Goal: Task Accomplishment & Management: Manage account settings

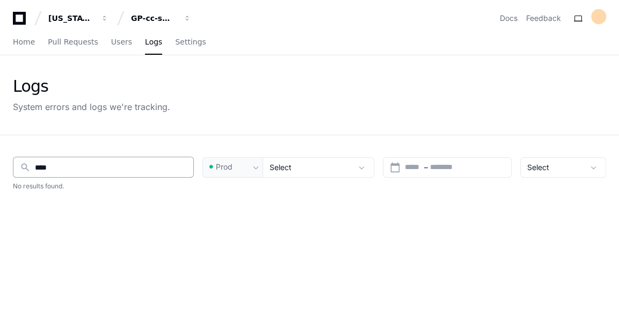
click at [100, 175] on div "search ****" at bounding box center [103, 167] width 181 height 21
type input "*"
type input "******"
click at [99, 41] on div "Home Pull Requests Users Logs Settings" at bounding box center [109, 42] width 193 height 25
click at [111, 44] on span "Users" at bounding box center [121, 42] width 21 height 6
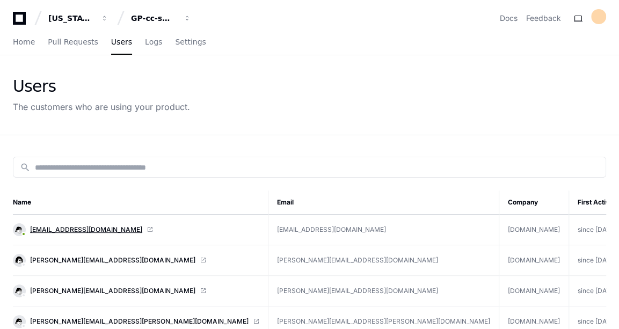
click at [77, 229] on span "[EMAIL_ADDRESS][DOMAIN_NAME]" at bounding box center [86, 229] width 112 height 9
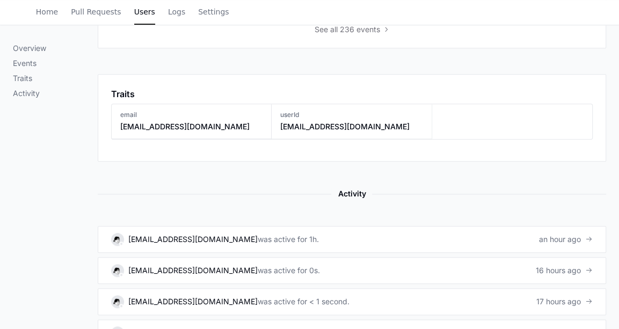
scroll to position [549, 0]
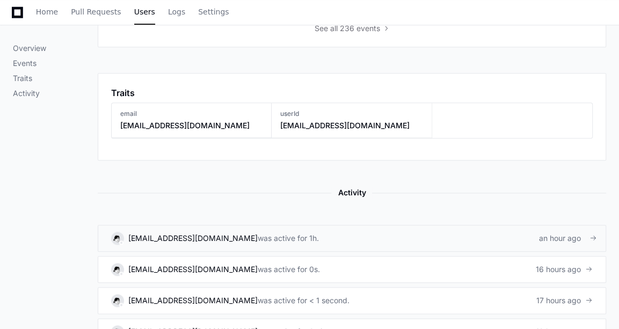
click at [314, 227] on link "gautam.mohanty1@kochcc.com was active for 1h. an hour ago" at bounding box center [352, 238] width 508 height 27
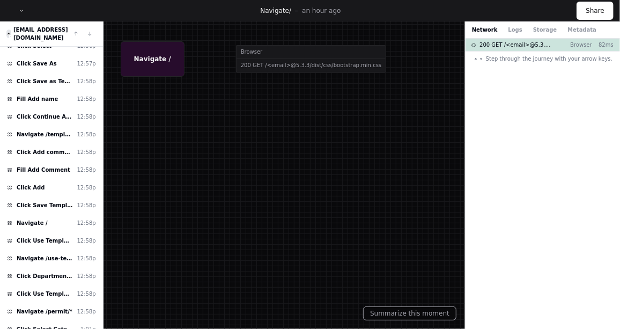
scroll to position [1142, 0]
click at [54, 272] on span "Click Department: BIOMASS BOILER 01" at bounding box center [45, 276] width 56 height 8
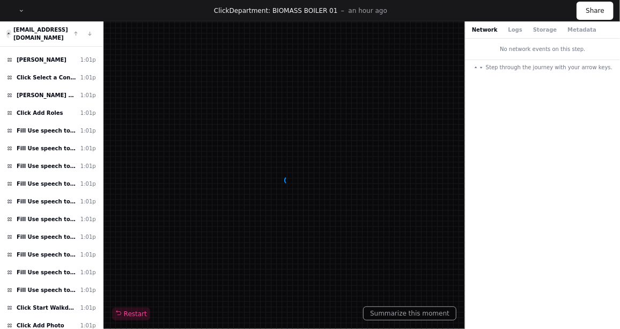
scroll to position [1536, 0]
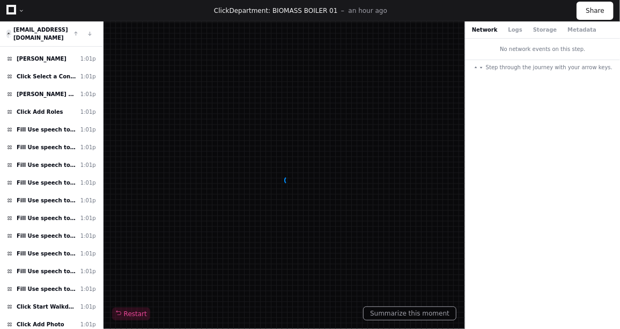
click at [54, 285] on span "Fill Use speech to text or tap here for the keyboard" at bounding box center [47, 289] width 60 height 8
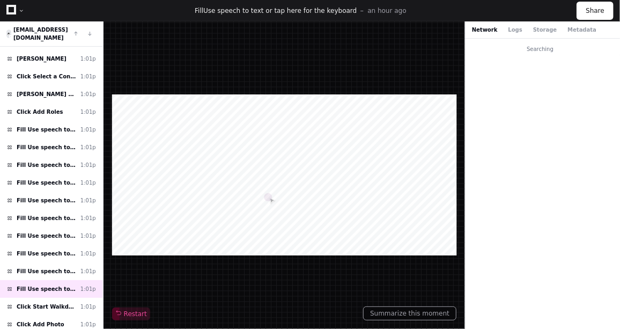
click at [54, 285] on span "Fill Use speech to text or tap here for the keyboard" at bounding box center [47, 289] width 60 height 8
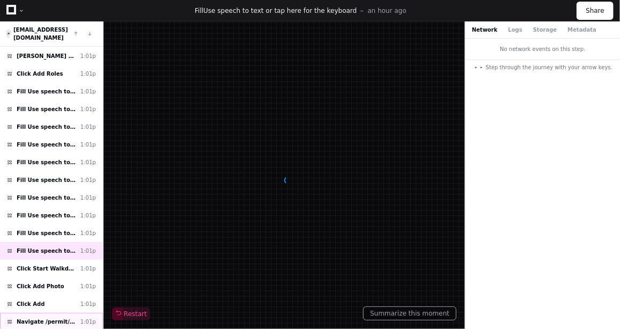
scroll to position [1680, 0]
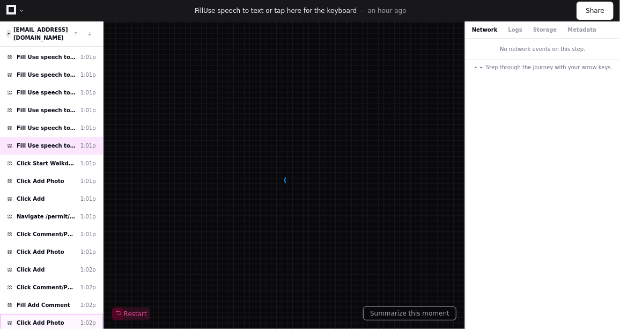
click at [51, 314] on div "Click Add Photo 1:02p" at bounding box center [51, 323] width 103 height 18
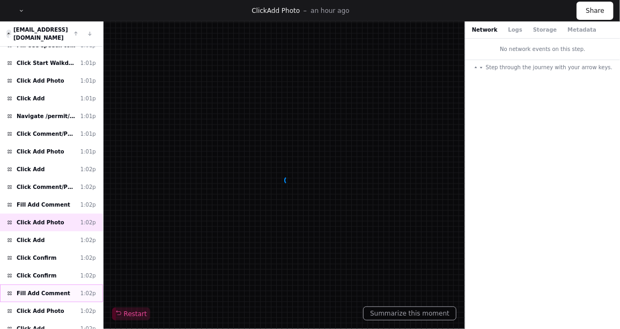
scroll to position [1834, 0]
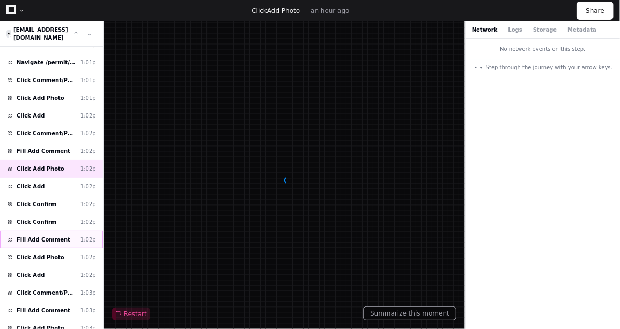
click at [53, 284] on div "Click Comment/Photo 1:03p" at bounding box center [51, 293] width 103 height 18
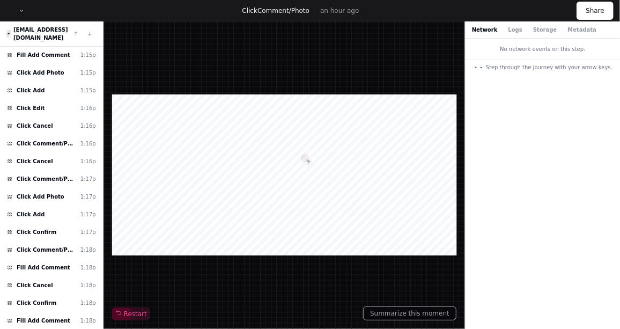
scroll to position [3906, 0]
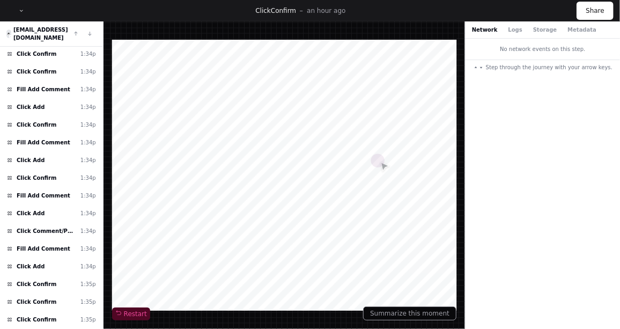
scroll to position [11679, 0]
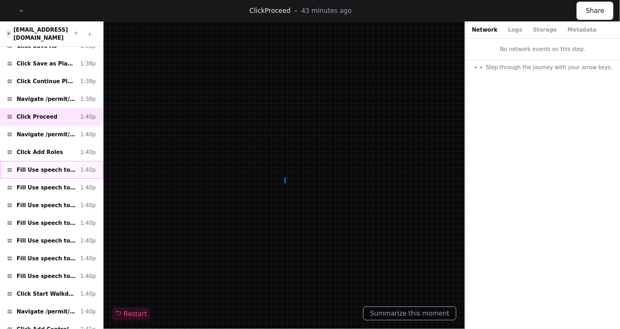
scroll to position [12197, 0]
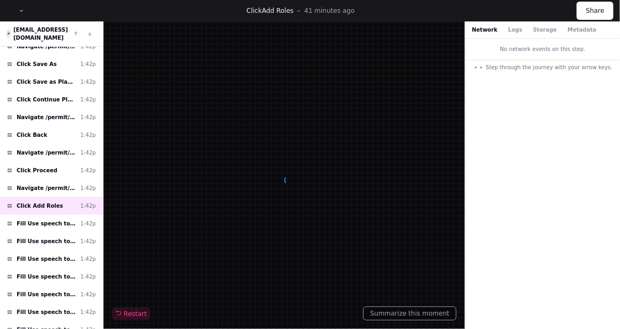
scroll to position [12657, 0]
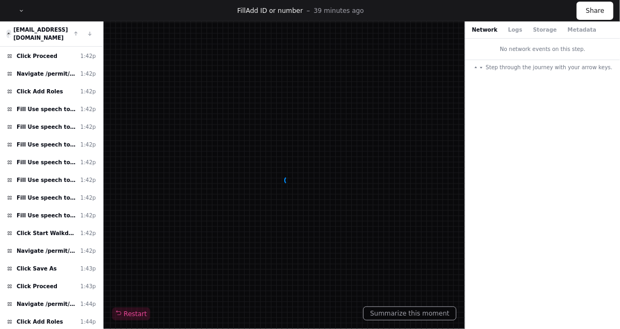
scroll to position [12693, 0]
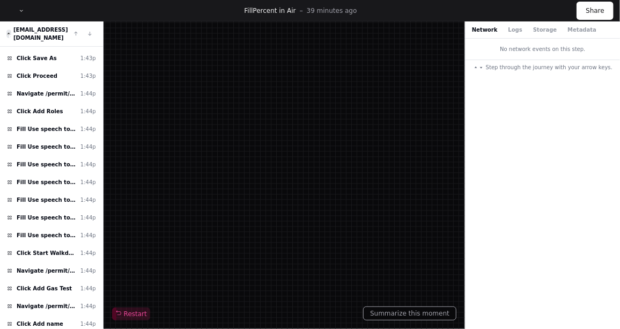
scroll to position [12903, 0]
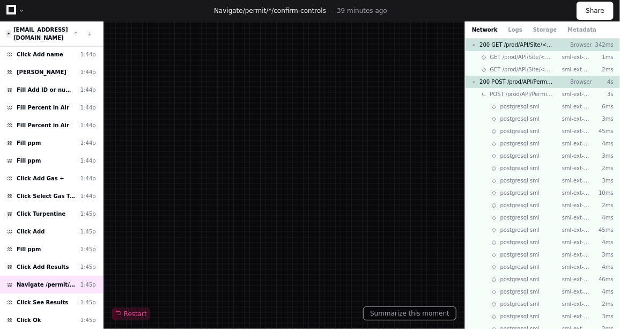
scroll to position [13233, 0]
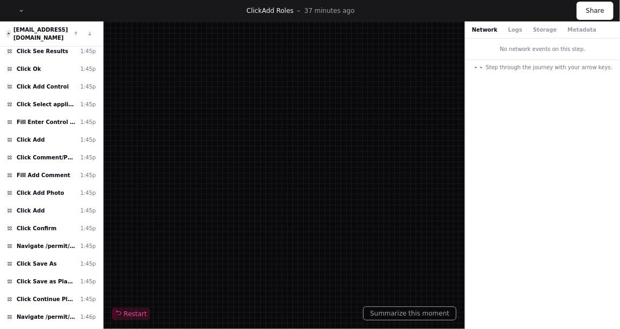
scroll to position [13423, 0]
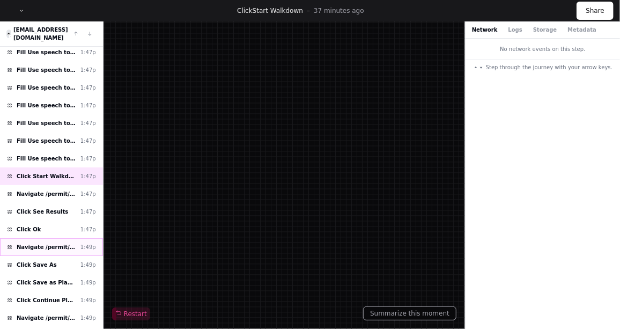
scroll to position [13794, 0]
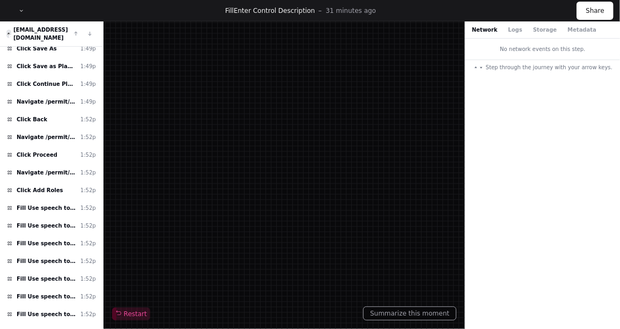
scroll to position [14010, 0]
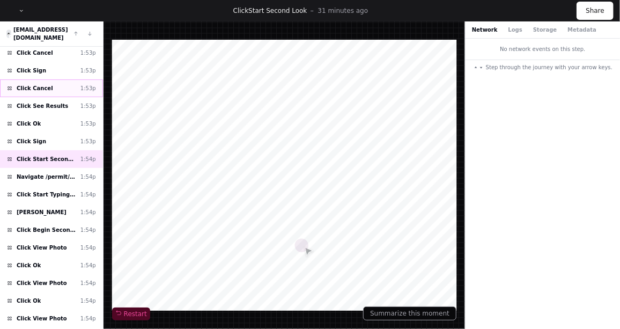
scroll to position [180, 0]
click at [52, 167] on div "Navigate /permit/*/second-look 1:54p" at bounding box center [51, 176] width 103 height 18
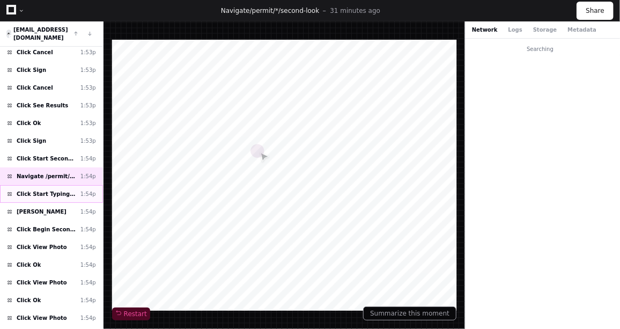
click at [45, 185] on div "Click Start Typing or Select 1:54p" at bounding box center [51, 194] width 103 height 18
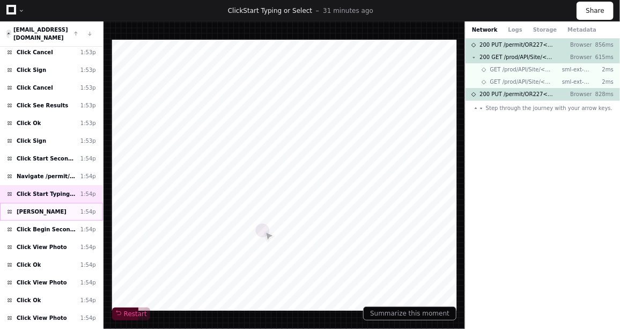
click at [39, 208] on span "Click Allen, Garrett" at bounding box center [42, 212] width 50 height 8
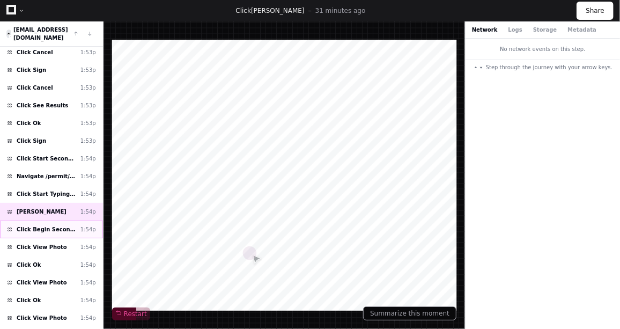
click at [36, 225] on span "Click Begin Second Look" at bounding box center [47, 229] width 60 height 8
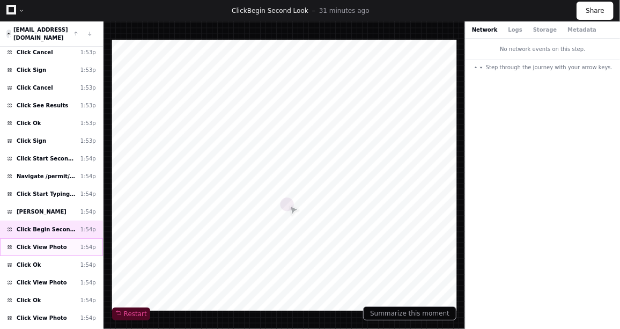
click at [35, 243] on span "Click View Photo" at bounding box center [42, 247] width 50 height 8
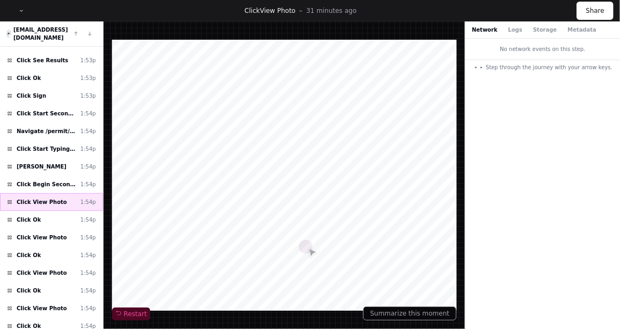
scroll to position [225, 0]
click at [51, 211] on div "Click Ok 1:54p" at bounding box center [51, 220] width 103 height 18
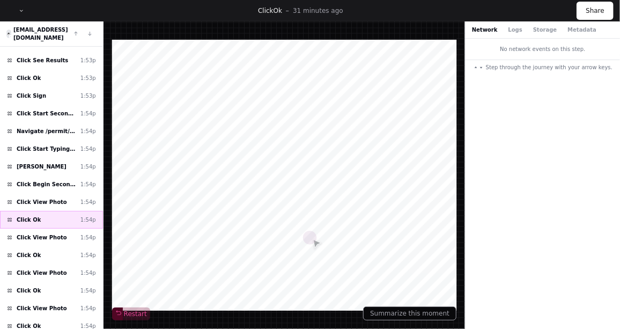
scroll to position [279, 0]
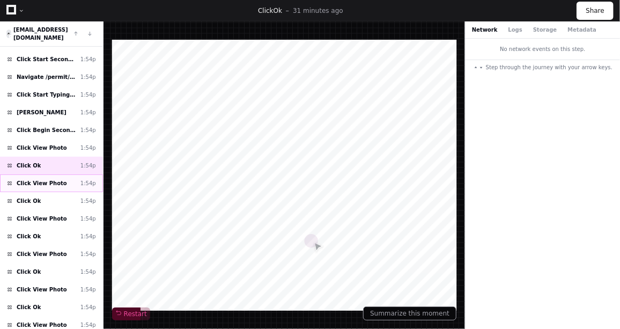
click at [50, 179] on span "Click View Photo" at bounding box center [42, 183] width 50 height 8
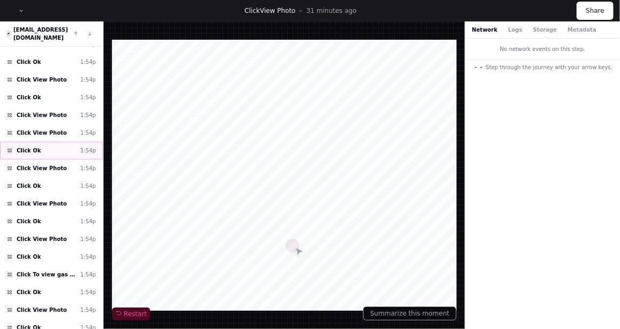
scroll to position [631, 0]
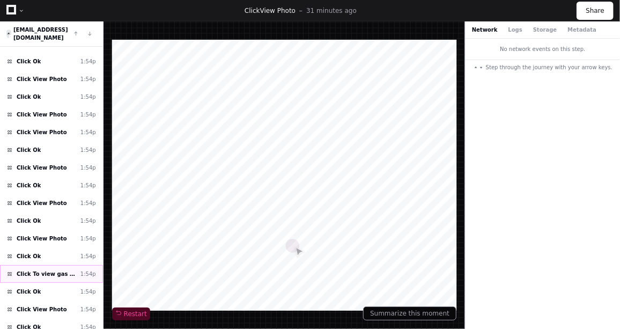
click at [37, 270] on span "Click To view gas results" at bounding box center [47, 274] width 60 height 8
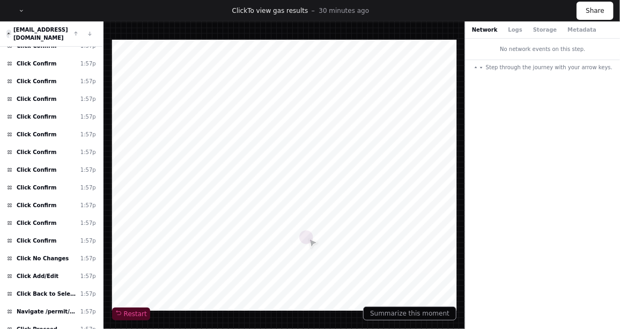
scroll to position [2352, 0]
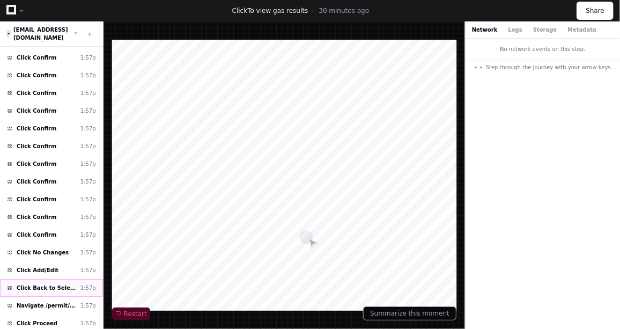
click at [49, 284] on span "Click Back to Select Categories" at bounding box center [47, 288] width 60 height 8
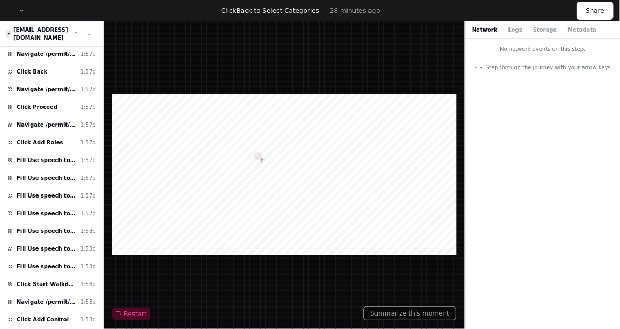
scroll to position [2786, 0]
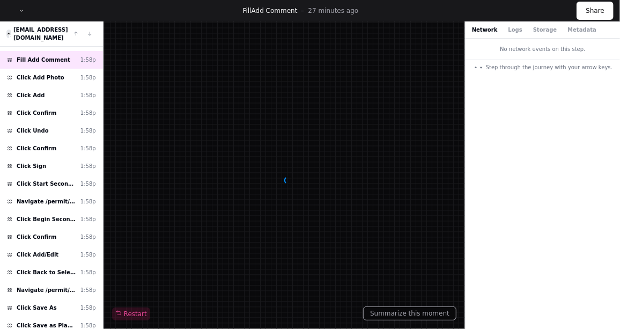
scroll to position [3129, 0]
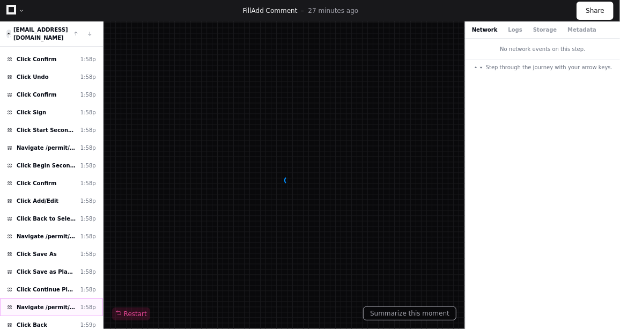
click at [48, 303] on span "Navigate /permit/*/planning-walkdown" at bounding box center [47, 307] width 60 height 8
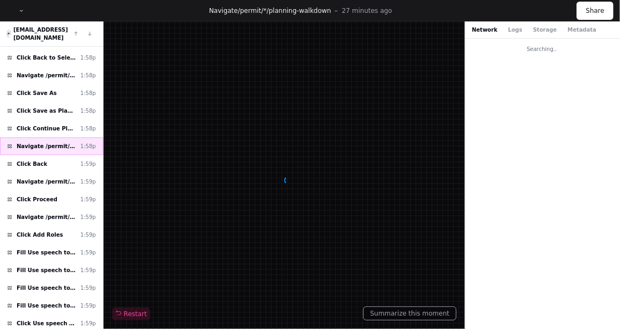
scroll to position [3388, 0]
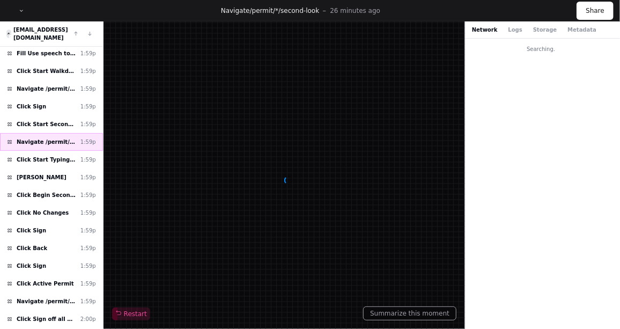
scroll to position [3647, 0]
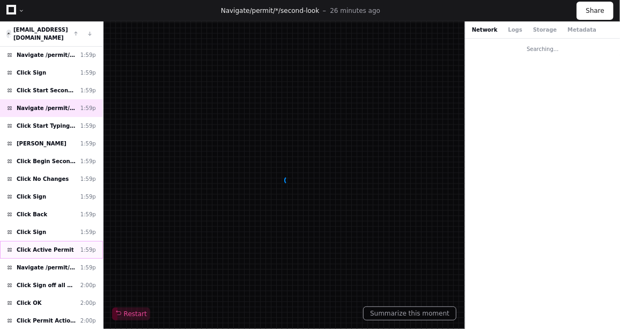
click at [45, 241] on div "Click Active Permit 1:59p" at bounding box center [51, 250] width 103 height 18
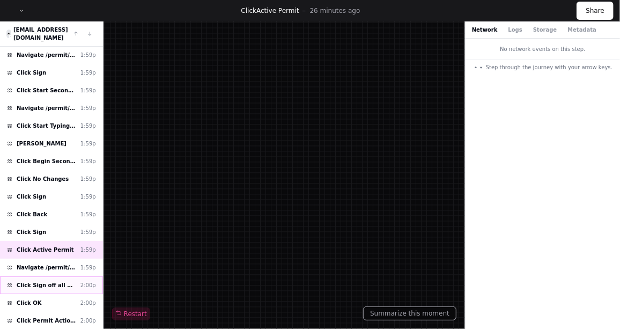
scroll to position [3666, 0]
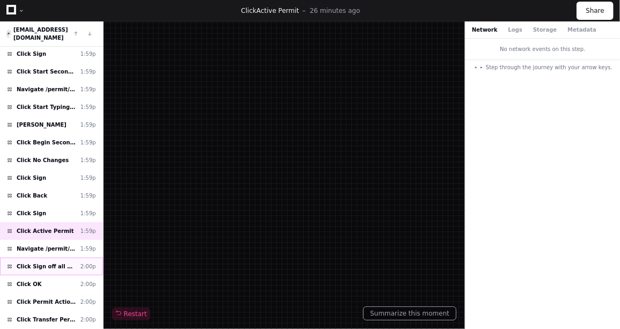
click at [49, 240] on div "Navigate /permit/*/active-screen 1:59p" at bounding box center [51, 249] width 103 height 18
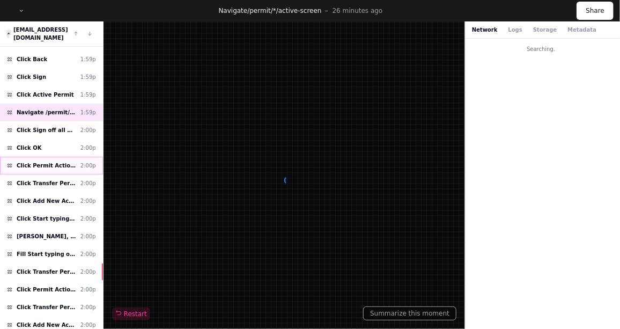
scroll to position [226, 0]
click at [52, 126] on span "Click Sign off all & Close" at bounding box center [47, 130] width 60 height 8
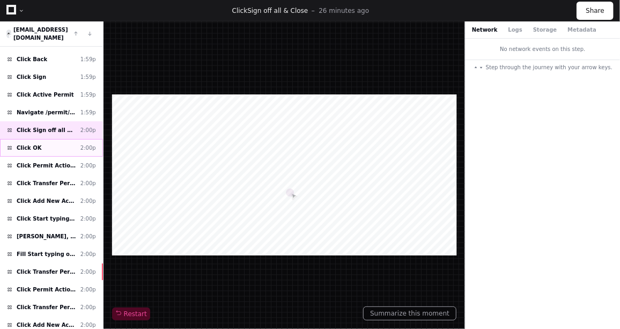
click at [37, 139] on div "Click OK 2:00p" at bounding box center [51, 148] width 103 height 18
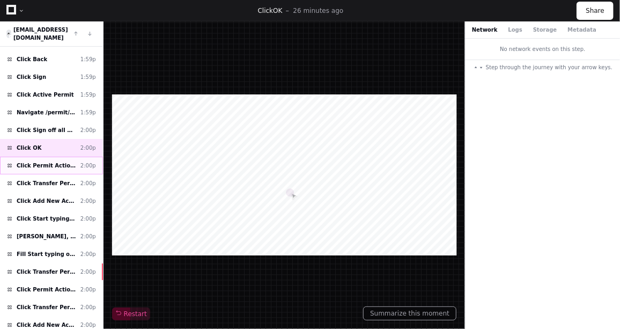
click at [30, 161] on span "Click Permit Actions" at bounding box center [47, 165] width 60 height 8
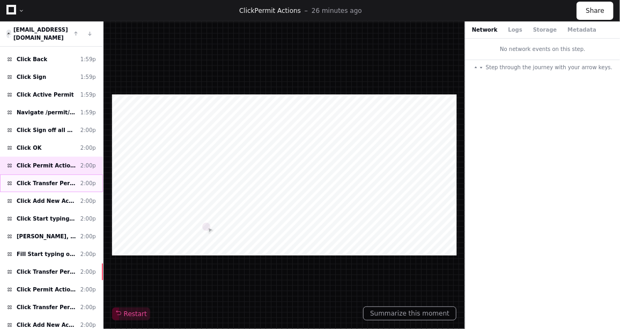
click at [24, 179] on span "Click Transfer Permit" at bounding box center [47, 183] width 60 height 8
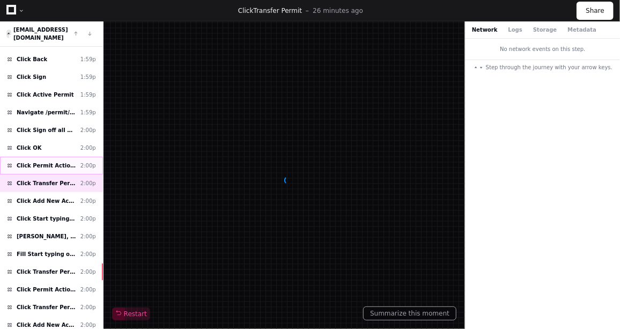
click at [32, 161] on span "Click Permit Actions" at bounding box center [47, 165] width 60 height 8
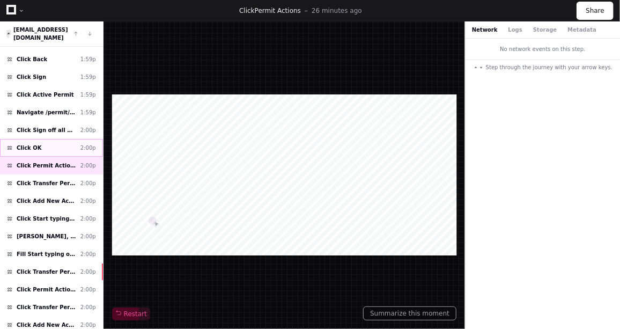
click at [46, 139] on div "Click OK 2:00p" at bounding box center [51, 148] width 103 height 18
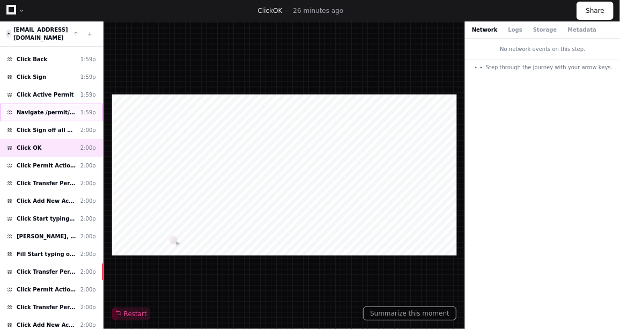
click at [49, 105] on div "Navigate /permit/*/active-screen 1:59p" at bounding box center [51, 113] width 103 height 18
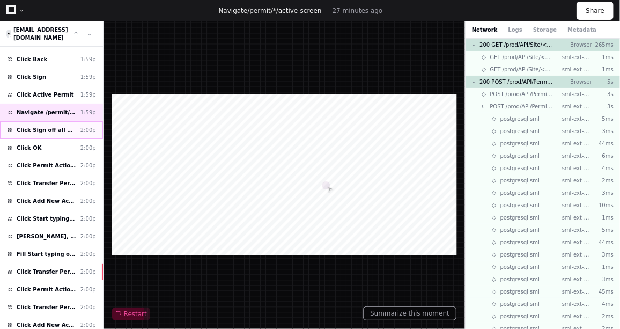
click at [42, 121] on div "Click Sign off all & Close 2:00p" at bounding box center [51, 130] width 103 height 18
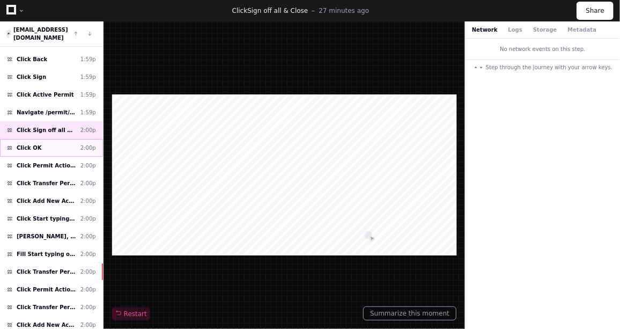
click at [34, 144] on span "Click OK" at bounding box center [29, 148] width 25 height 8
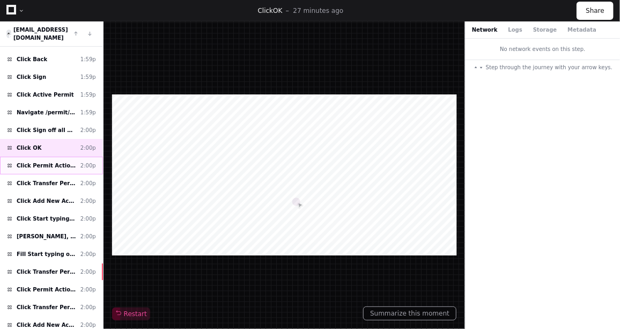
click at [30, 161] on span "Click Permit Actions" at bounding box center [47, 165] width 60 height 8
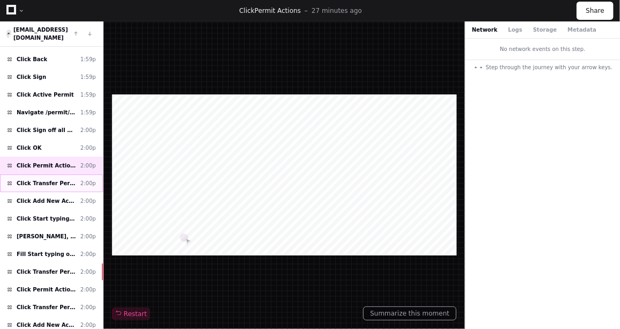
click at [24, 179] on span "Click Transfer Permit" at bounding box center [47, 183] width 60 height 8
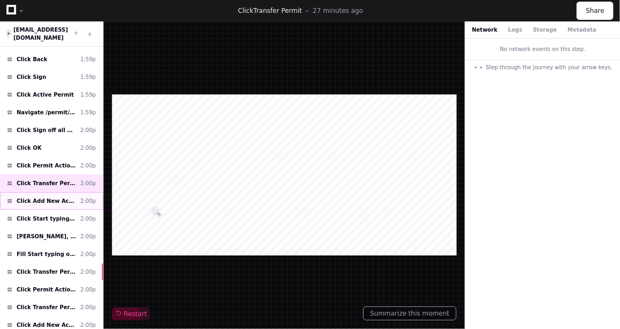
click at [32, 192] on div "Click Add New Acceptor 2:00p" at bounding box center [51, 201] width 103 height 18
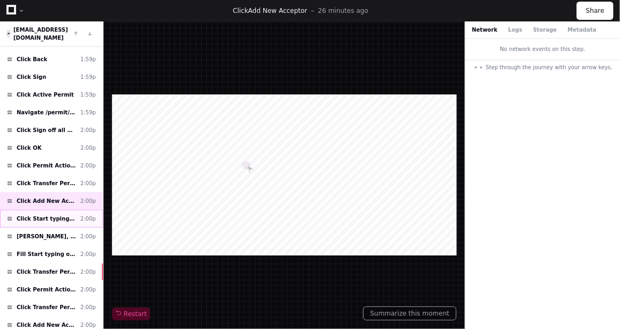
click at [31, 215] on span "Click Start typing or Select" at bounding box center [47, 219] width 60 height 8
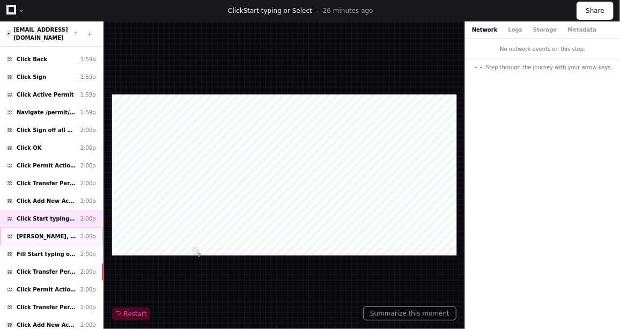
click at [31, 232] on span "Click BADLEY, CKATHLEEN" at bounding box center [47, 236] width 60 height 8
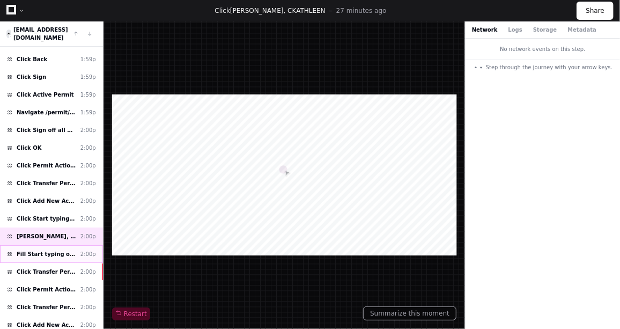
click at [31, 245] on div "Fill Start typing or Select 2:00p" at bounding box center [51, 254] width 103 height 18
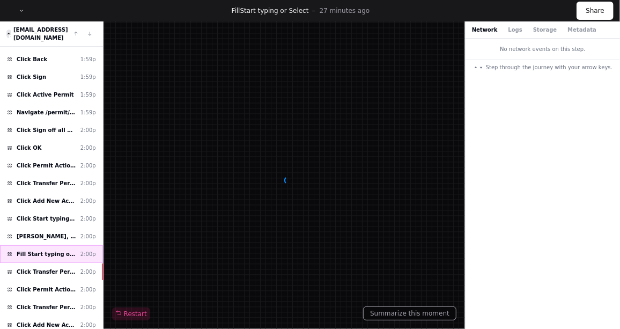
scroll to position [244, 0]
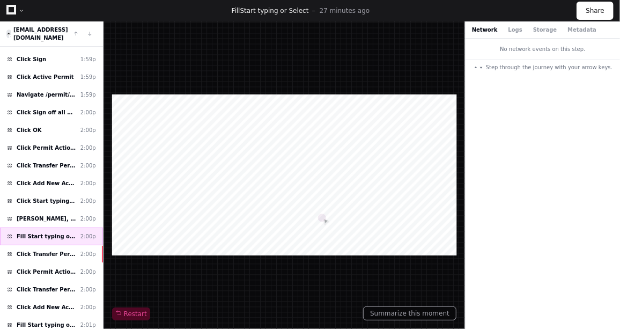
click at [45, 227] on div "Fill Start typing or Select 2:00p" at bounding box center [51, 236] width 103 height 18
click at [42, 250] on span "Click Transfer Permit" at bounding box center [47, 254] width 60 height 8
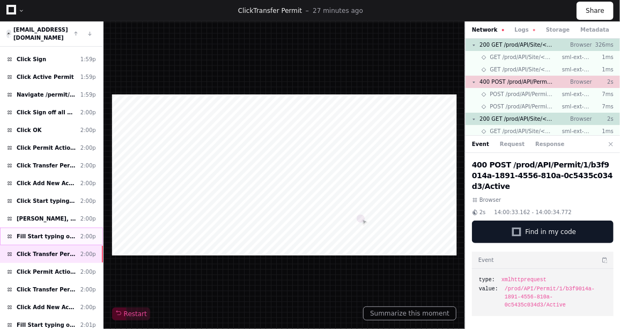
click at [40, 232] on span "Fill Start typing or Select" at bounding box center [47, 236] width 60 height 8
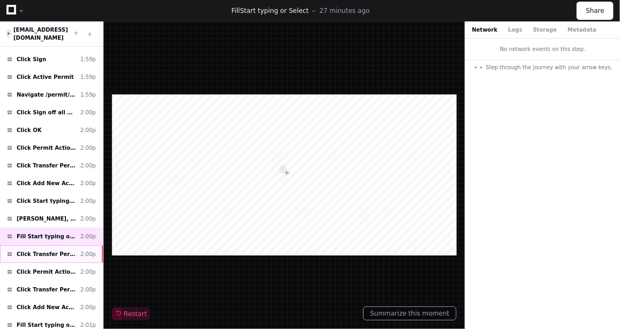
click at [36, 245] on div "Click Transfer Permit 2:00p" at bounding box center [51, 254] width 103 height 18
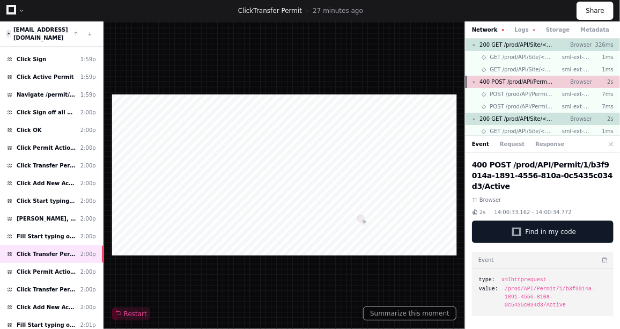
click at [540, 82] on span "400 POST /prod/API/Permit/<number>/<uuid>/Active" at bounding box center [517, 82] width 74 height 8
click at [518, 79] on span "400 POST /prod/API/Permit/<number>/<uuid>/Active" at bounding box center [517, 82] width 74 height 8
click at [491, 83] on span "400 POST /prod/API/Permit/<number>/<uuid>/Active" at bounding box center [517, 82] width 74 height 8
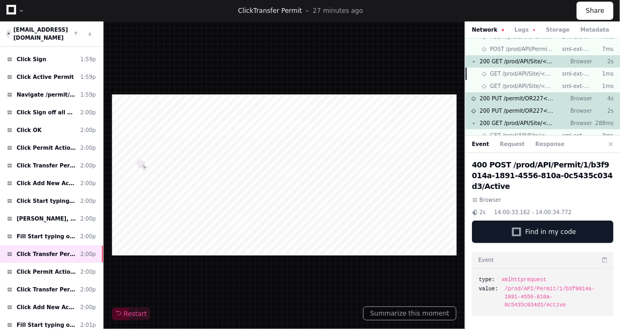
scroll to position [36, 0]
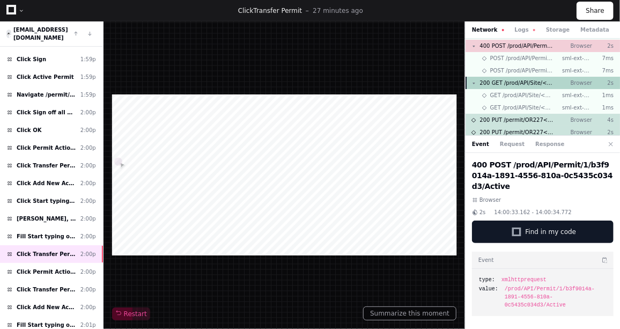
click at [522, 80] on span "200 GET /prod/API/Site/<number>/UploadUrl" at bounding box center [517, 83] width 74 height 8
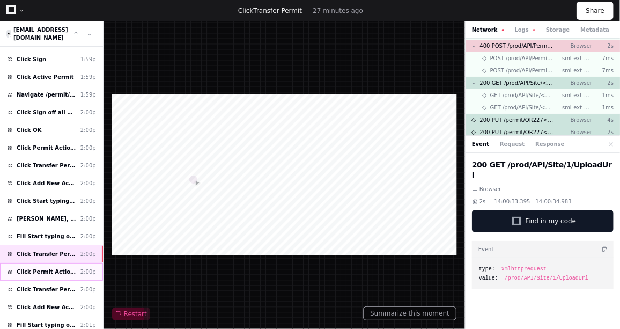
click at [45, 268] on span "Click Permit Actions" at bounding box center [47, 272] width 60 height 8
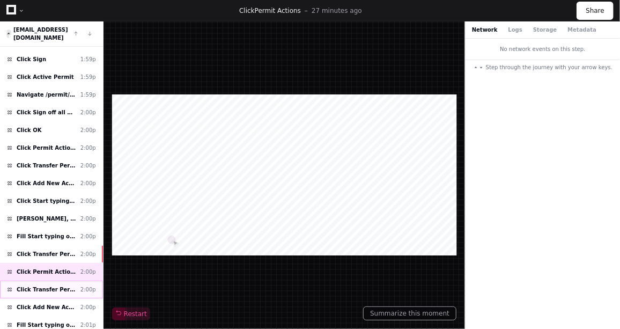
click at [39, 285] on span "Click Transfer Permit" at bounding box center [47, 289] width 60 height 8
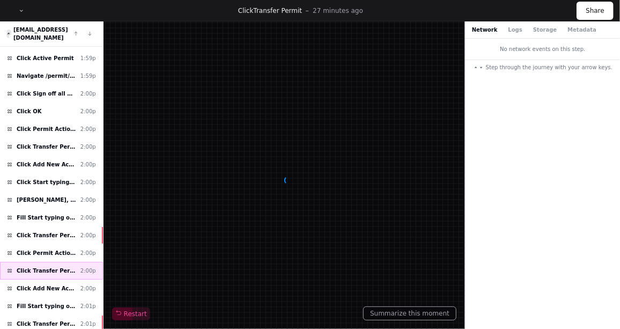
scroll to position [263, 0]
click at [40, 284] on span "Click Add New Acceptor" at bounding box center [47, 288] width 60 height 8
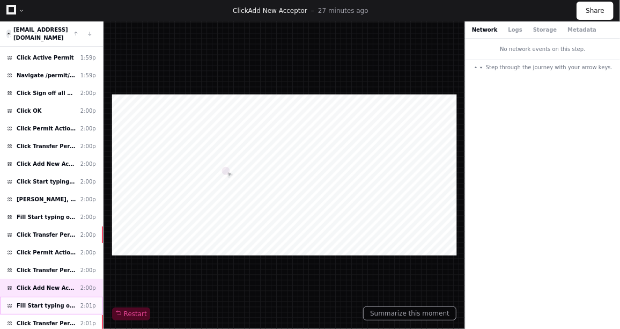
click at [62, 301] on span "Fill Start typing or Select" at bounding box center [47, 305] width 60 height 8
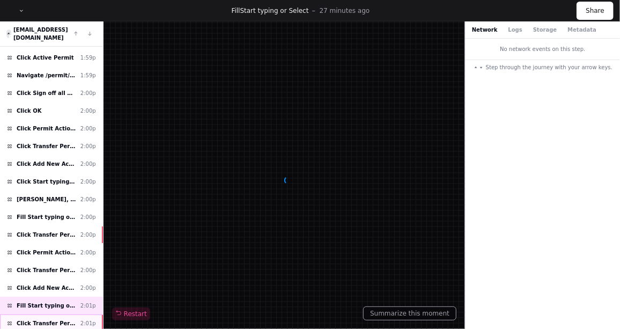
scroll to position [295, 0]
